Goal: Task Accomplishment & Management: Complete application form

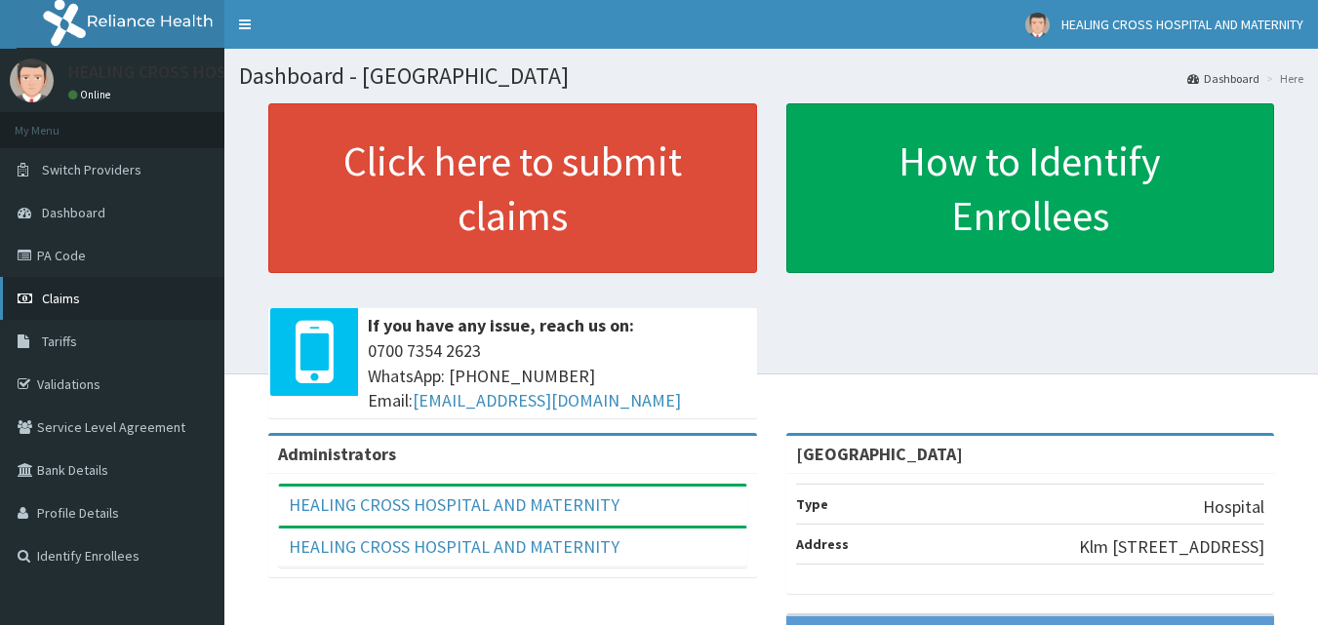
click at [170, 298] on link "Claims" at bounding box center [112, 298] width 224 height 43
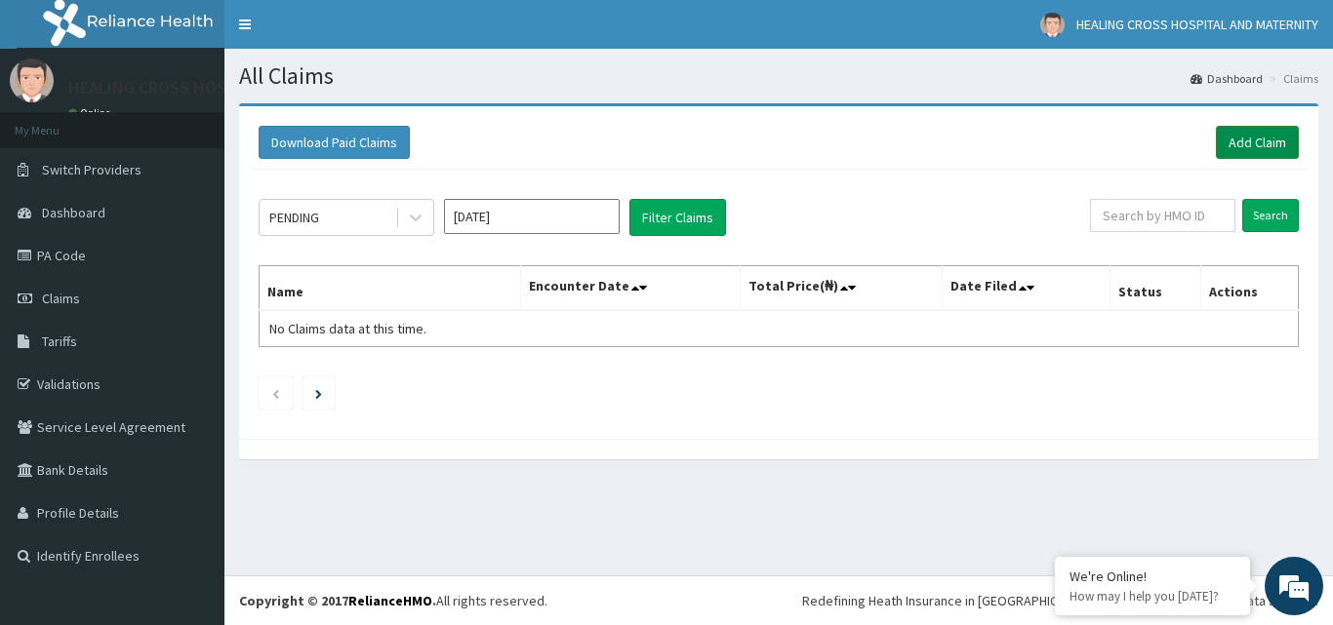
click at [1240, 141] on link "Add Claim" at bounding box center [1257, 142] width 83 height 33
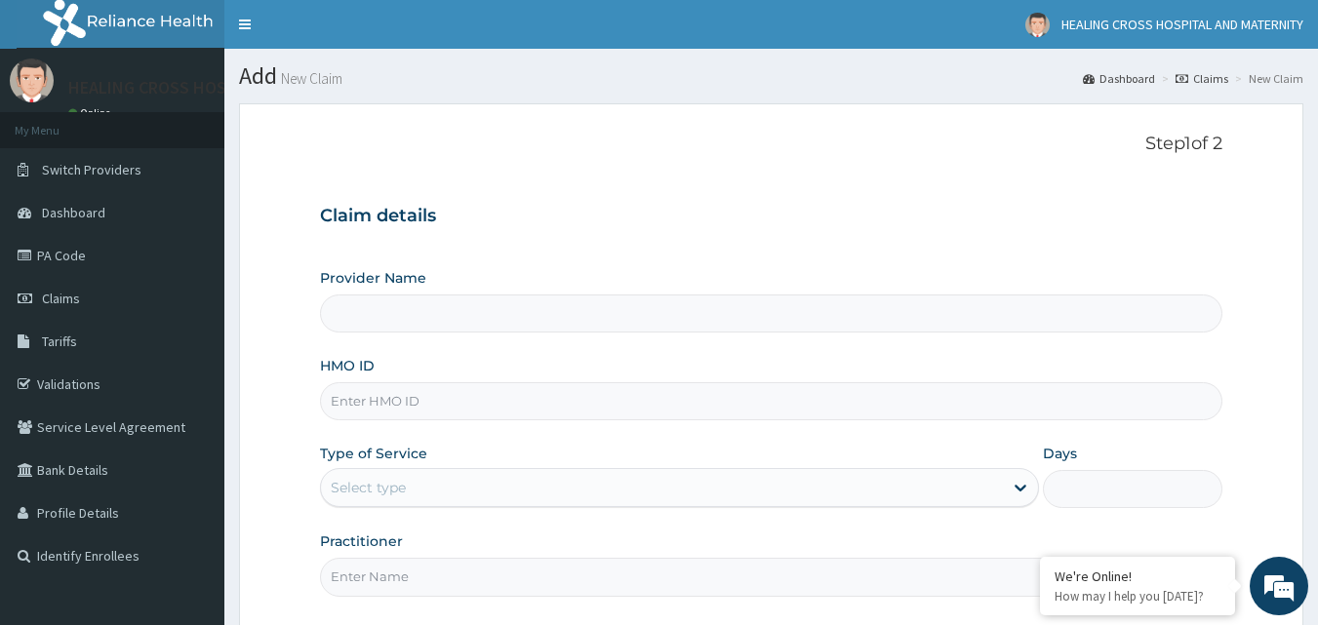
type input "[GEOGRAPHIC_DATA]"
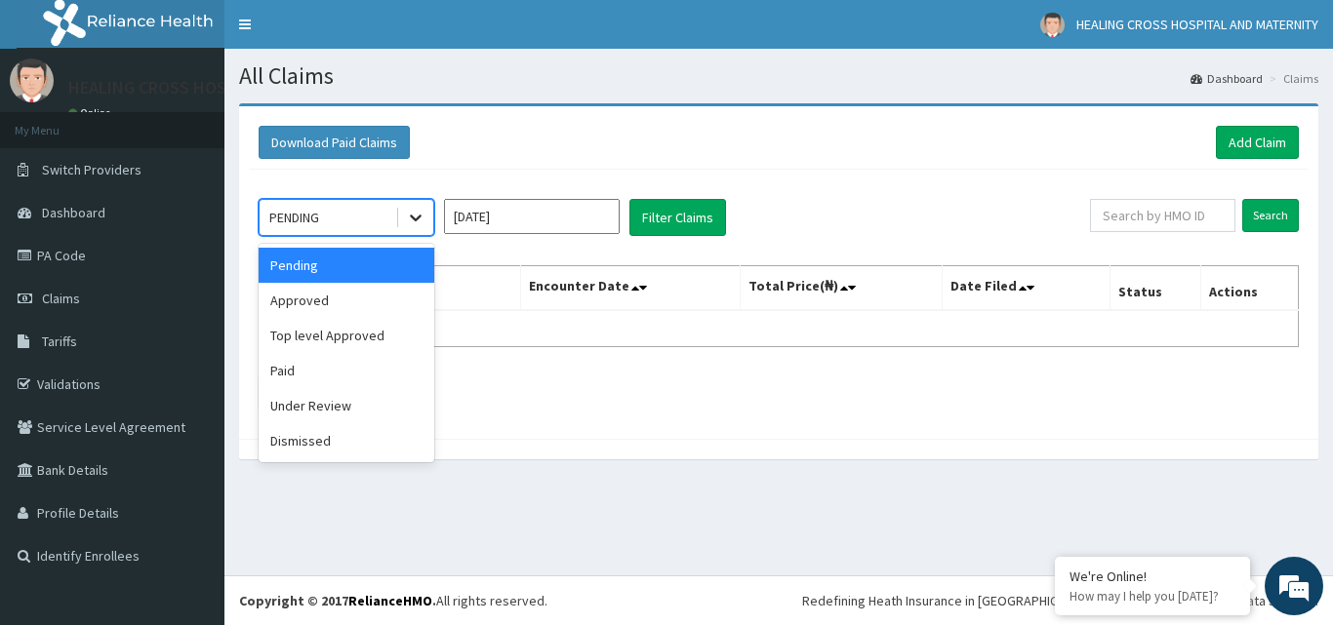
click at [415, 222] on icon at bounding box center [416, 218] width 20 height 20
click at [393, 294] on div "Approved" at bounding box center [347, 300] width 176 height 35
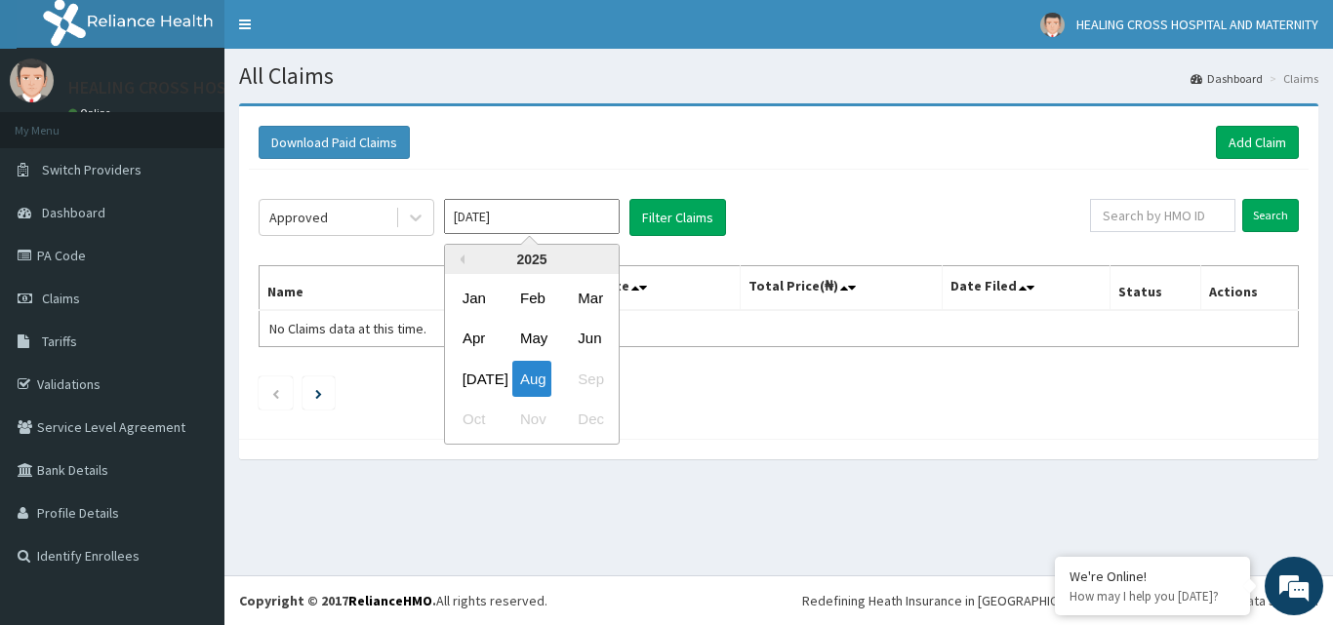
click at [532, 219] on input "[DATE]" at bounding box center [532, 216] width 176 height 35
click at [589, 333] on div "Jun" at bounding box center [589, 339] width 39 height 36
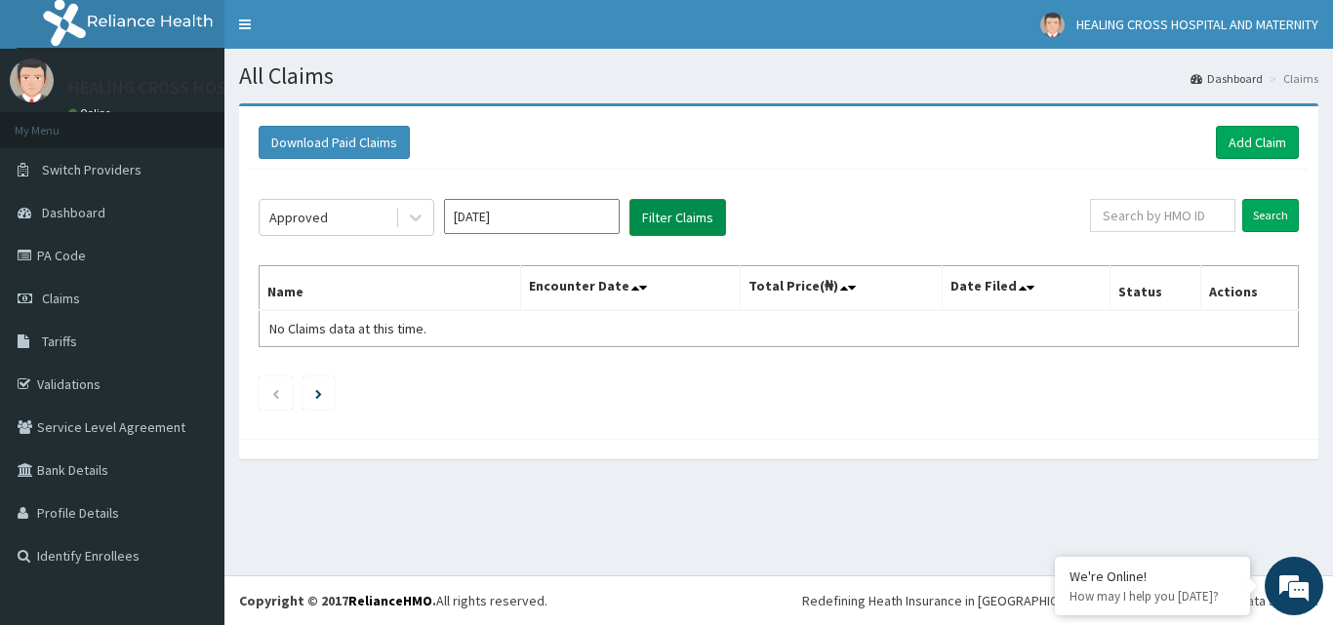
click at [672, 216] on button "Filter Claims" at bounding box center [677, 217] width 97 height 37
click at [662, 209] on button "Filter Claims" at bounding box center [677, 217] width 97 height 37
click at [321, 392] on icon "Next page" at bounding box center [318, 394] width 7 height 10
click at [655, 221] on button "Filter Claims" at bounding box center [677, 217] width 97 height 37
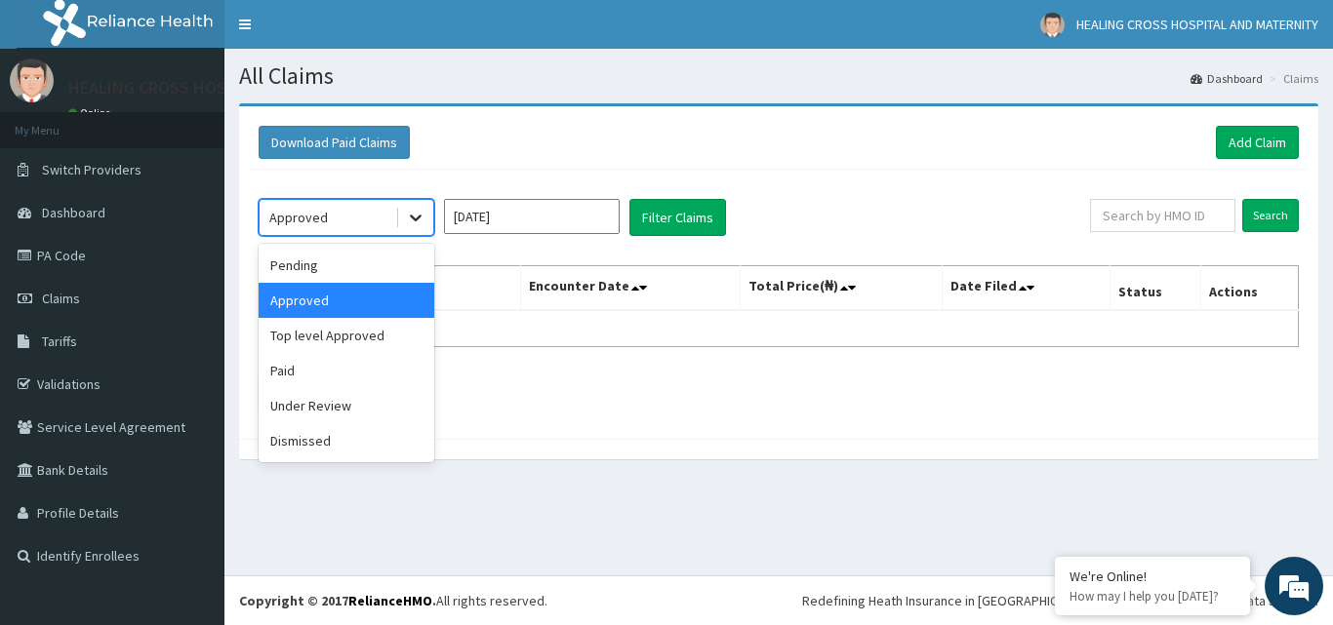
click at [416, 216] on icon at bounding box center [416, 218] width 20 height 20
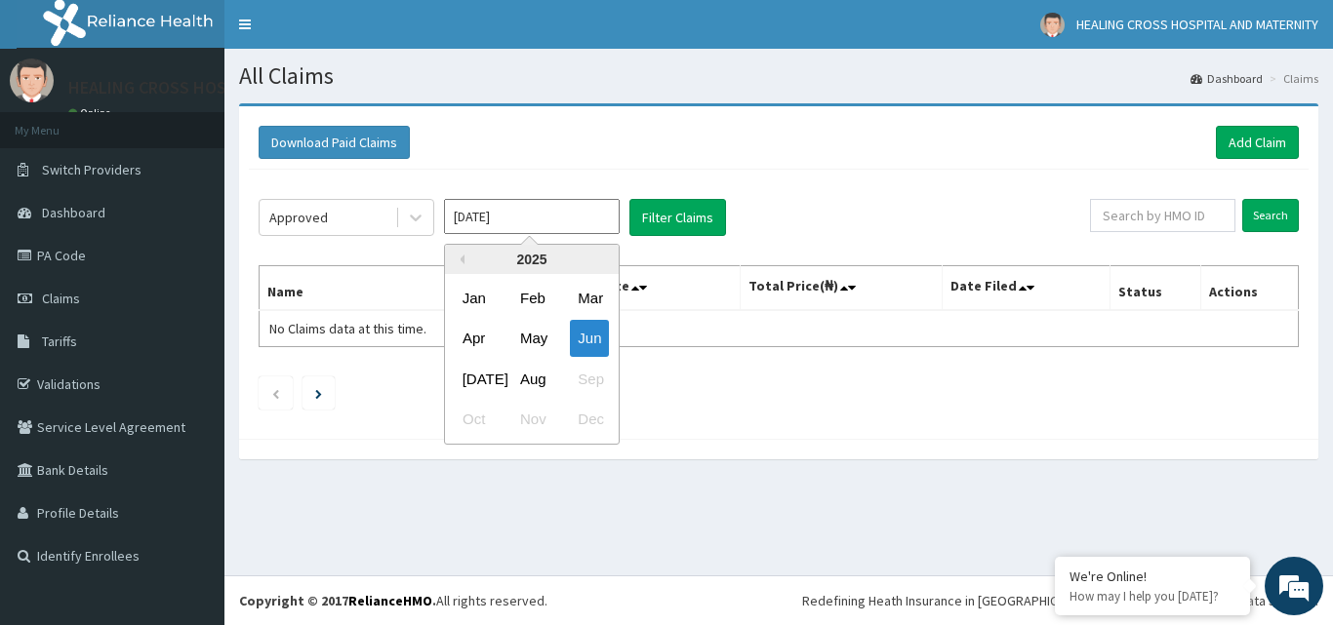
click at [510, 212] on input "[DATE]" at bounding box center [532, 216] width 176 height 35
click at [470, 341] on div "Apr" at bounding box center [474, 339] width 39 height 36
type input "[DATE]"
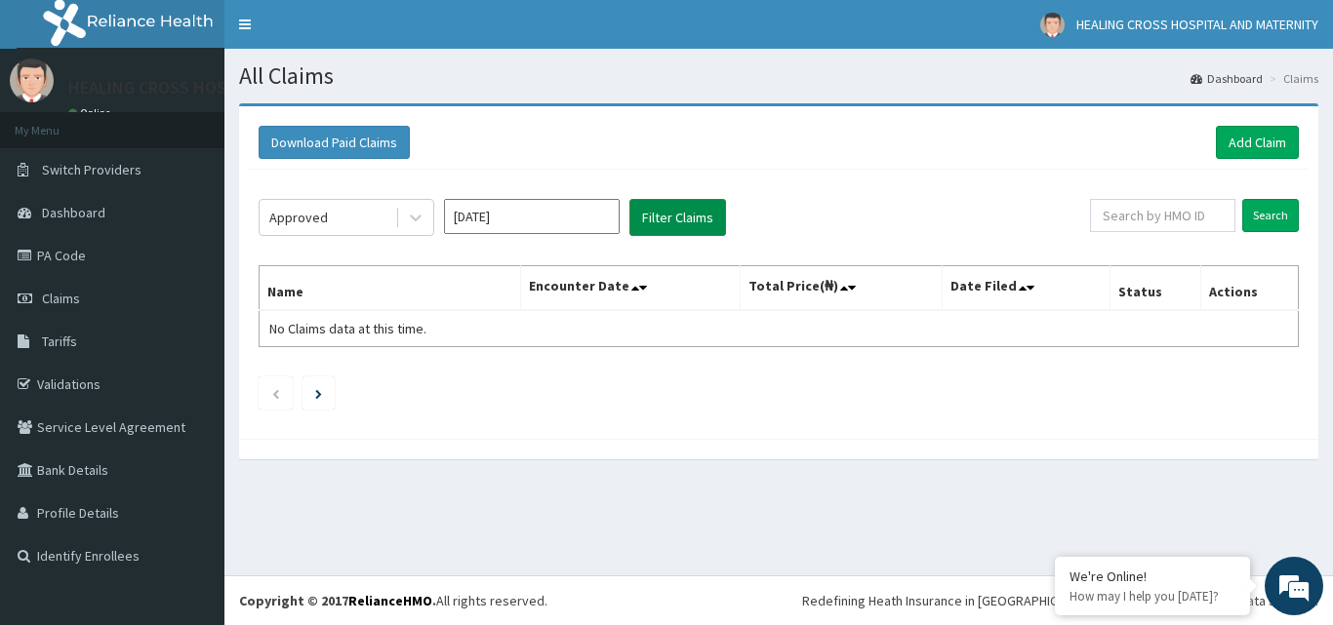
click at [680, 213] on button "Filter Claims" at bounding box center [677, 217] width 97 height 37
click at [656, 210] on button "Filter Claims" at bounding box center [677, 217] width 97 height 37
